Goal: Navigation & Orientation: Find specific page/section

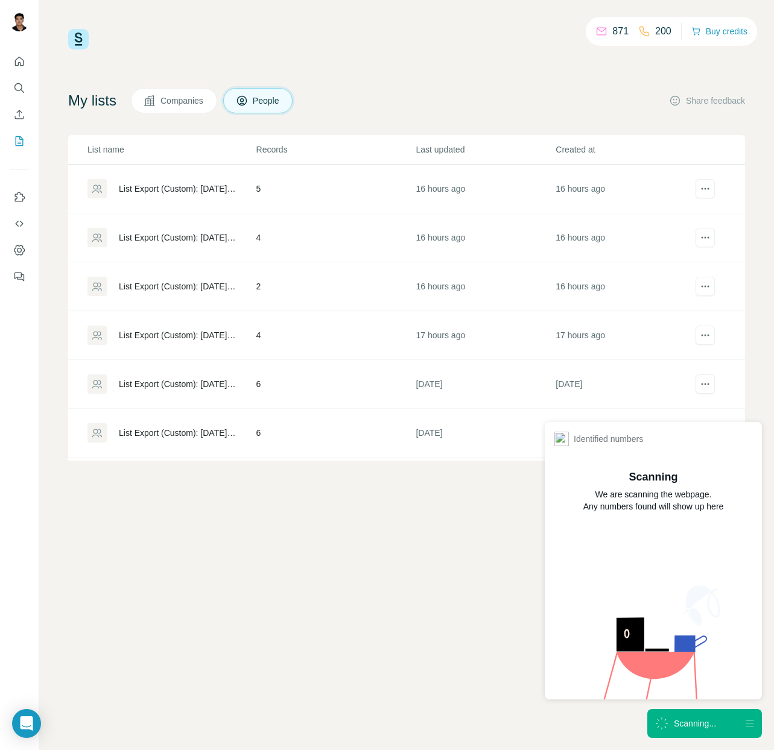
click at [673, 720] on div "Scanning..." at bounding box center [686, 724] width 62 height 14
